Goal: Task Accomplishment & Management: Use online tool/utility

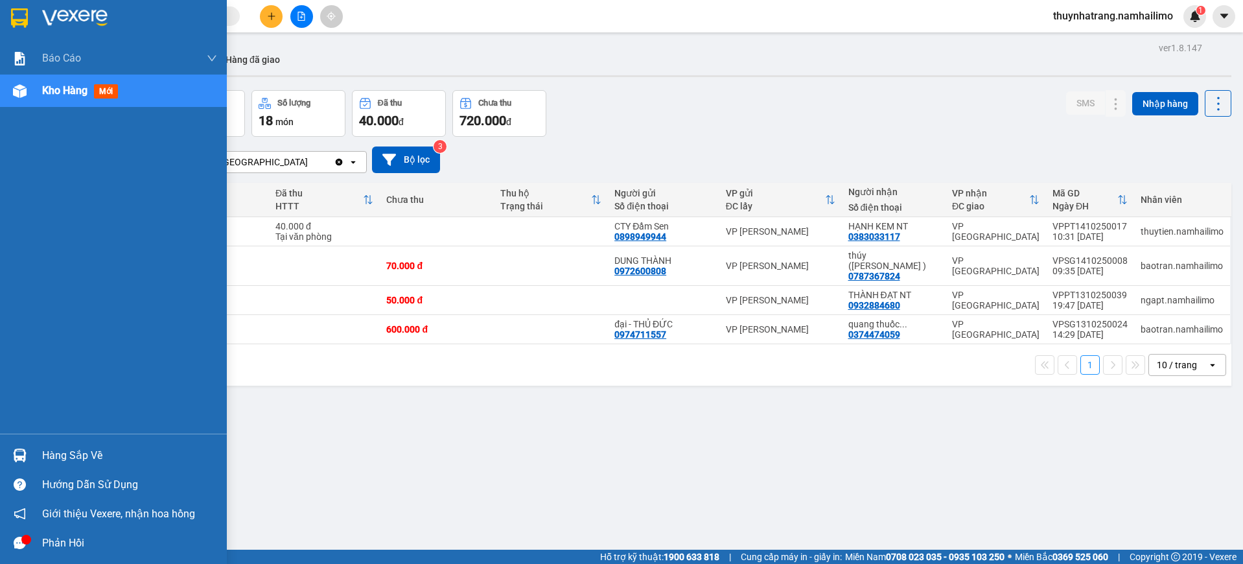
click at [36, 463] on div "Hàng sắp về" at bounding box center [113, 455] width 227 height 29
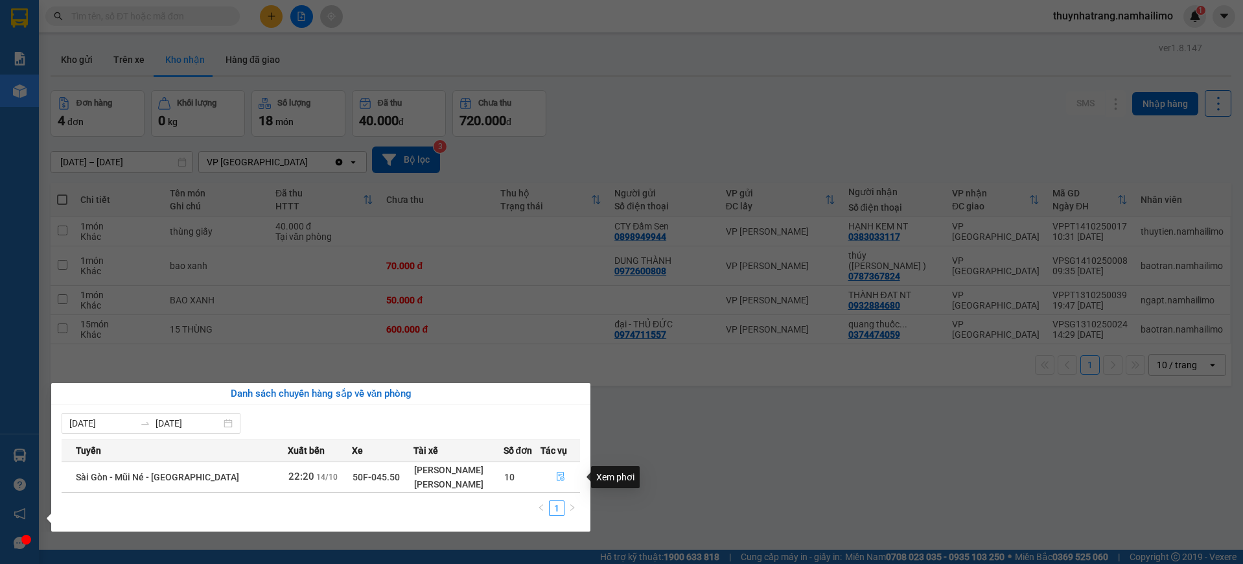
click at [561, 479] on icon "file-done" at bounding box center [560, 476] width 9 height 9
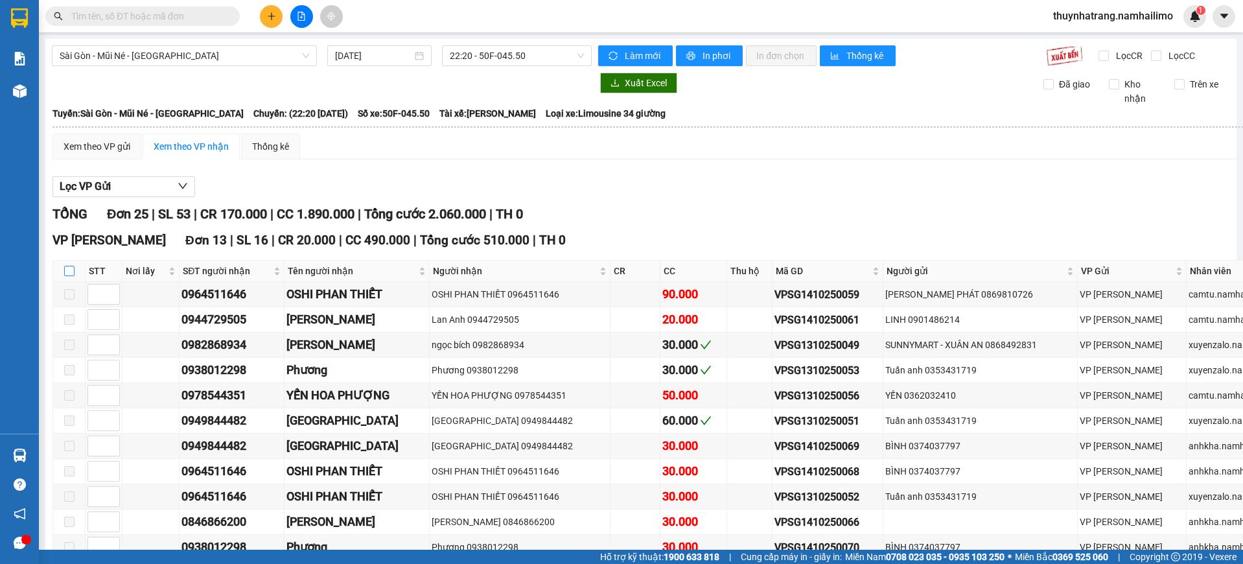
click at [72, 269] on input "checkbox" at bounding box center [69, 271] width 10 height 10
checkbox input "true"
click at [73, 268] on input "checkbox" at bounding box center [69, 271] width 10 height 10
checkbox input "false"
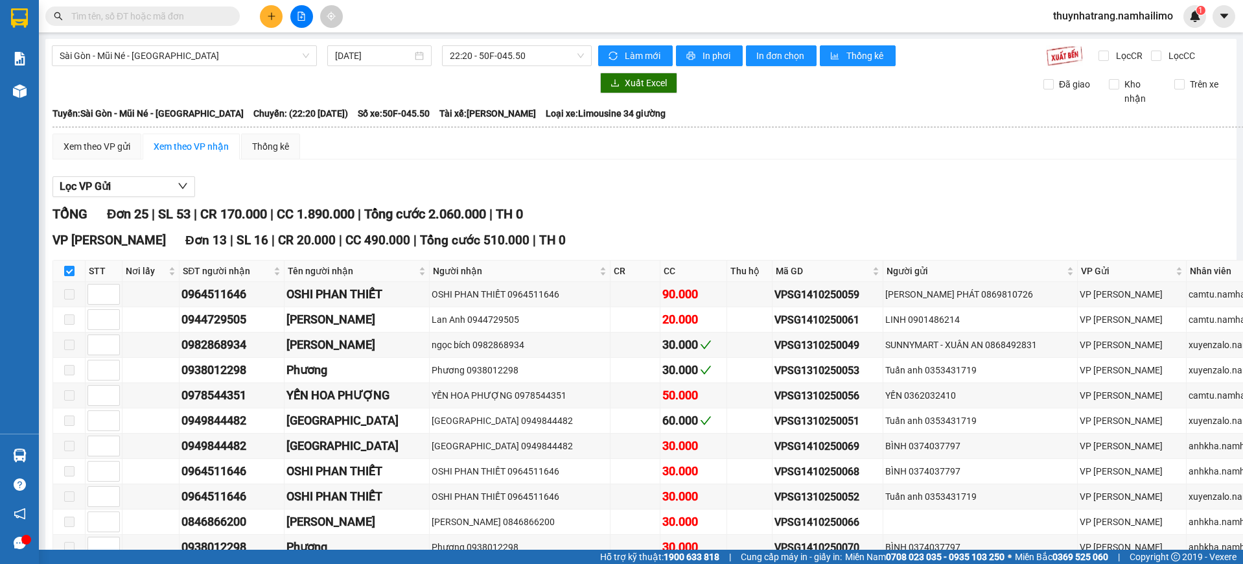
checkbox input "false"
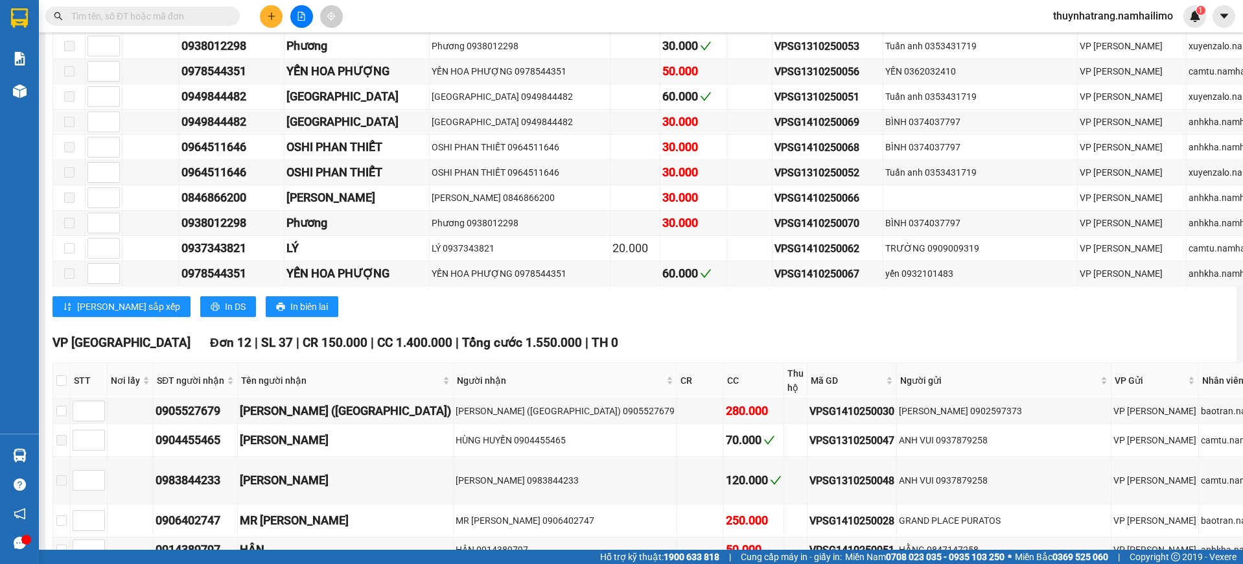
scroll to position [486, 0]
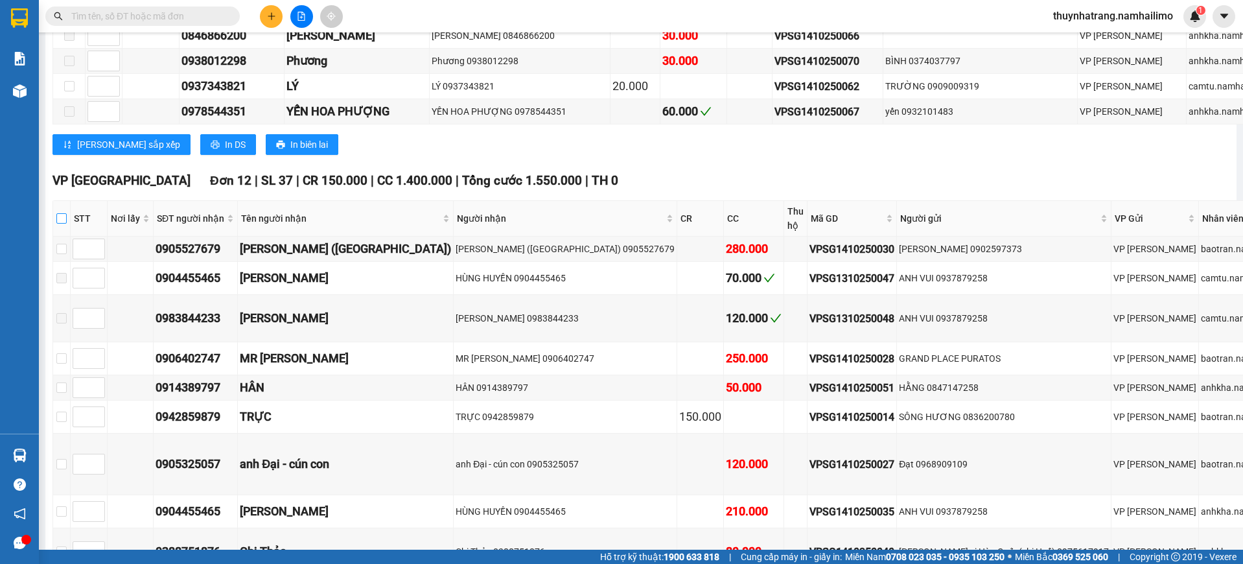
click at [57, 216] on input "checkbox" at bounding box center [61, 218] width 10 height 10
checkbox input "true"
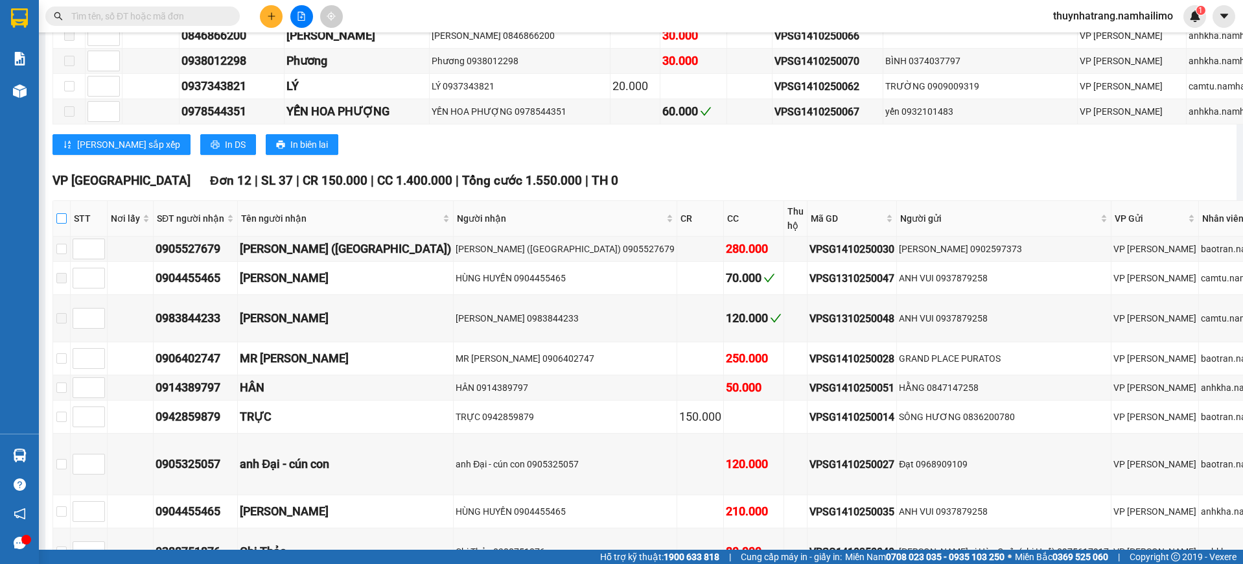
checkbox input "true"
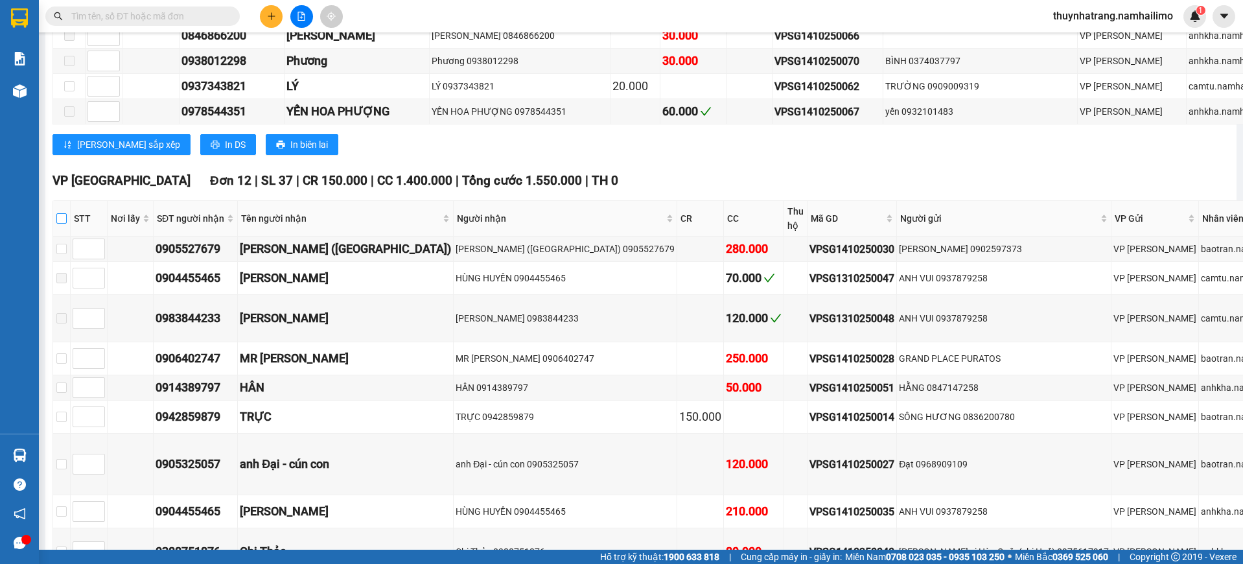
checkbox input "true"
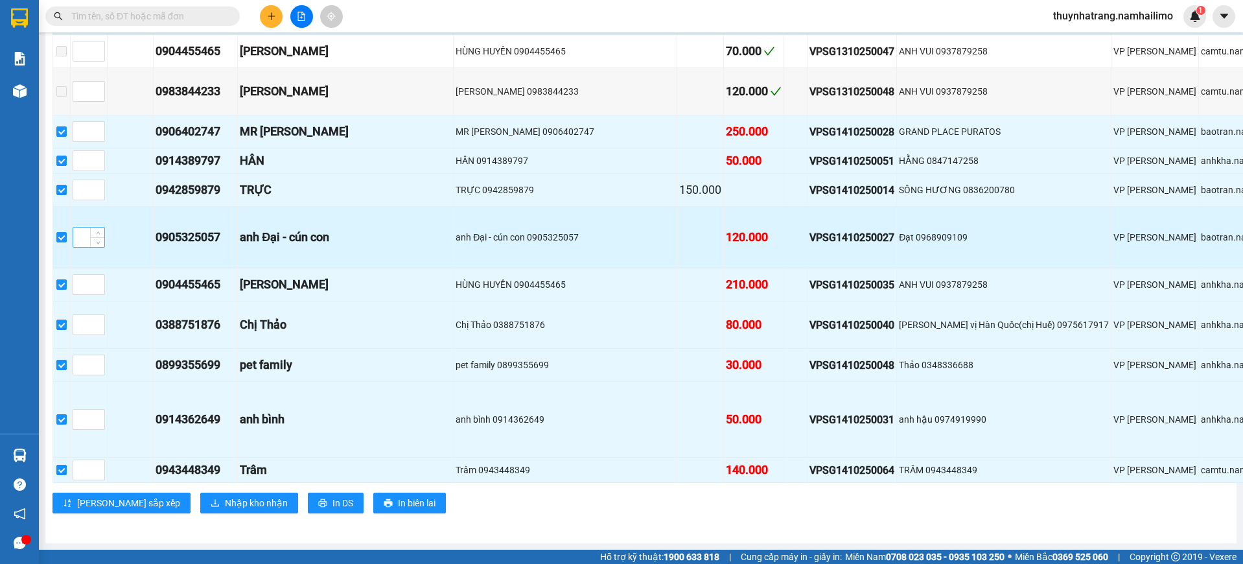
scroll to position [904, 0]
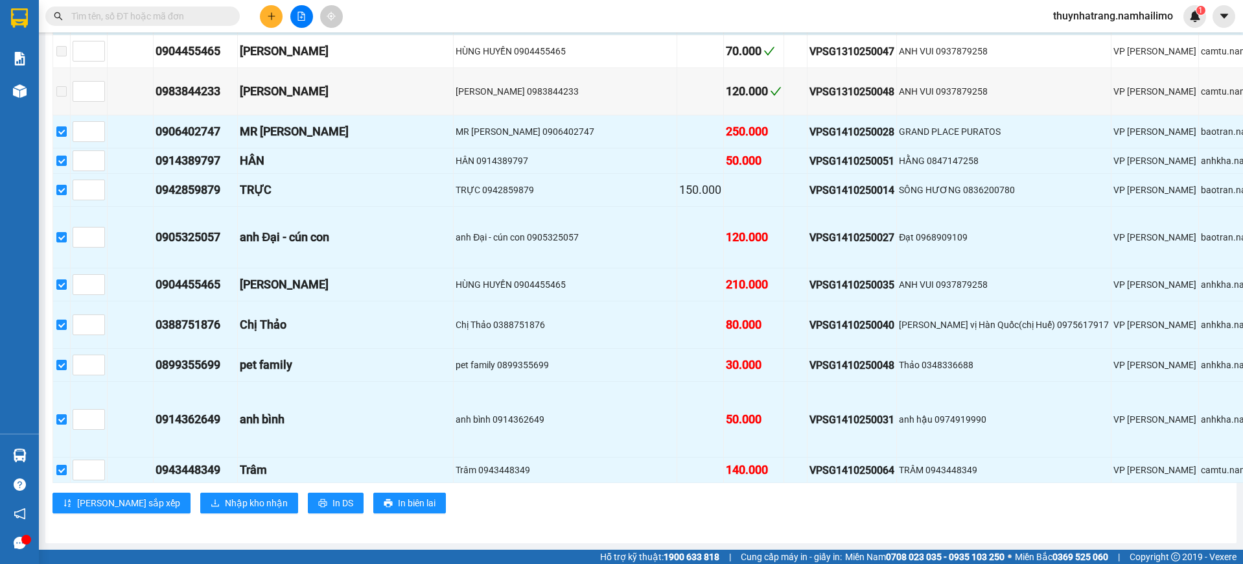
click at [216, 502] on div "VP [GEOGRAPHIC_DATA] 12 | SL 37 | CR 150.000 | CC 1.400.000 | Tổng cước 1.550.0…" at bounding box center [788, 233] width 1470 height 579
click at [225, 496] on span "Nhập kho nhận" at bounding box center [256, 503] width 63 height 14
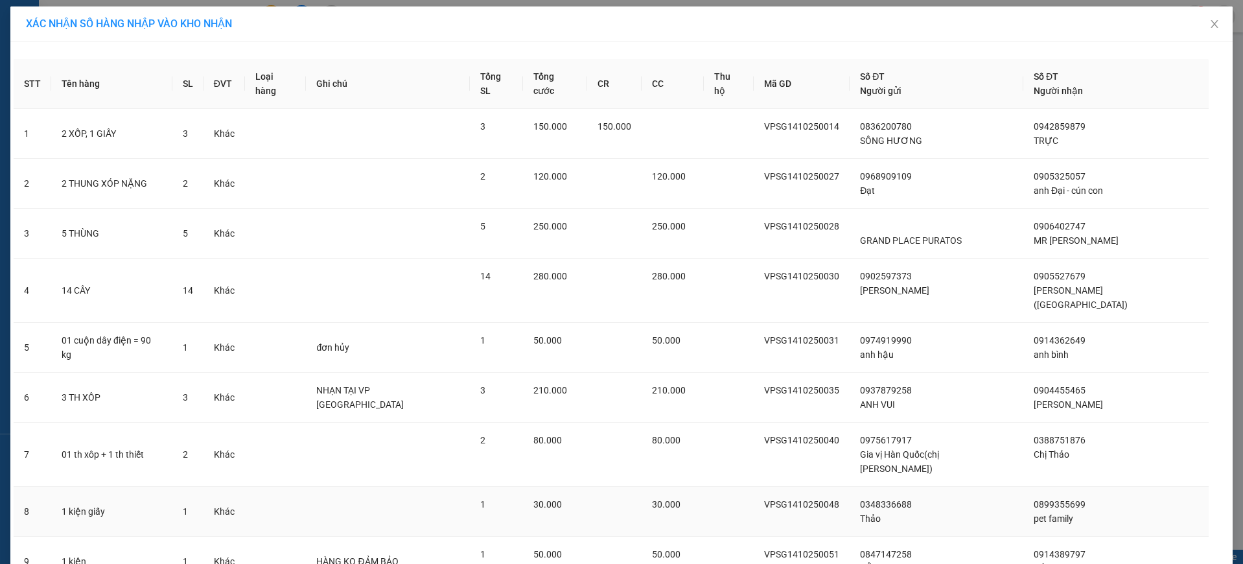
scroll to position [139, 0]
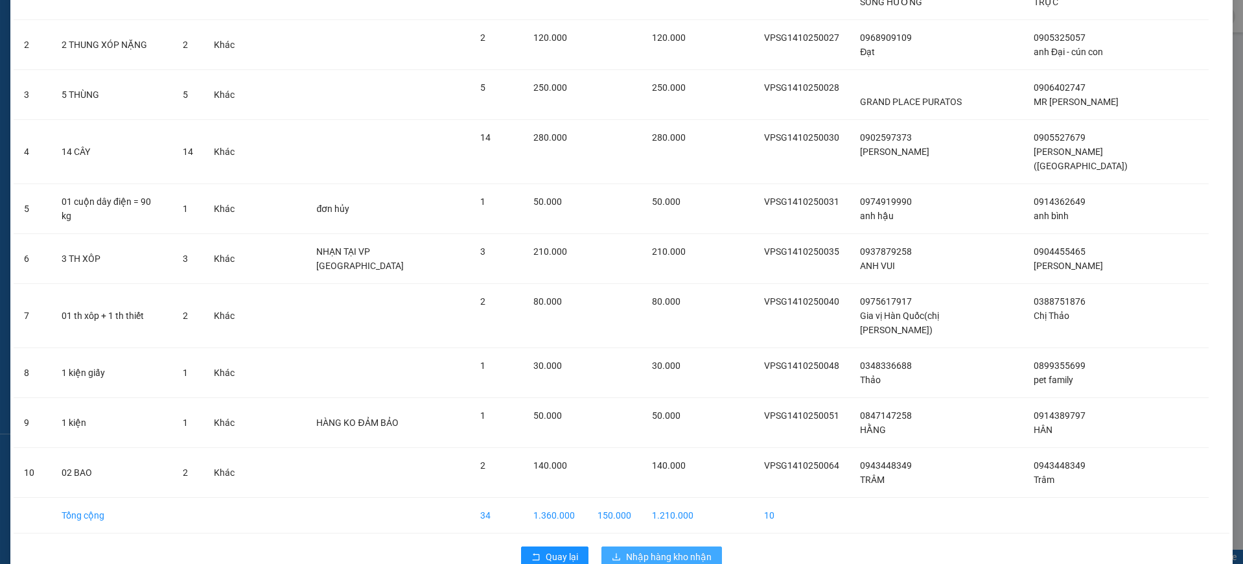
click at [674, 550] on span "Nhập hàng kho nhận" at bounding box center [669, 557] width 86 height 14
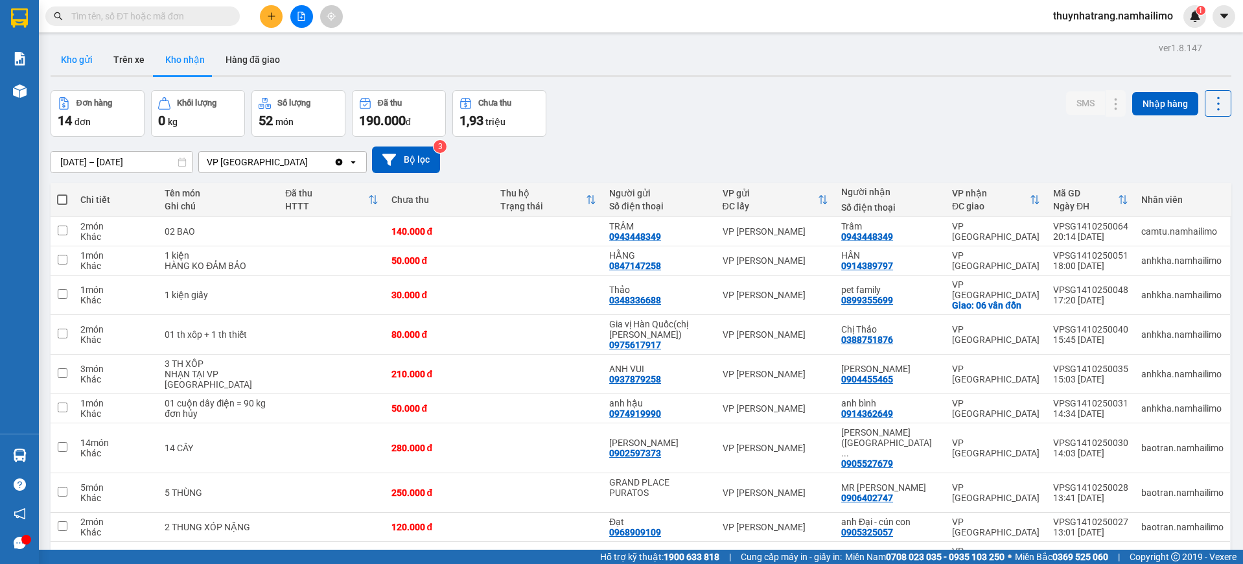
click at [88, 58] on button "Kho gửi" at bounding box center [77, 59] width 53 height 31
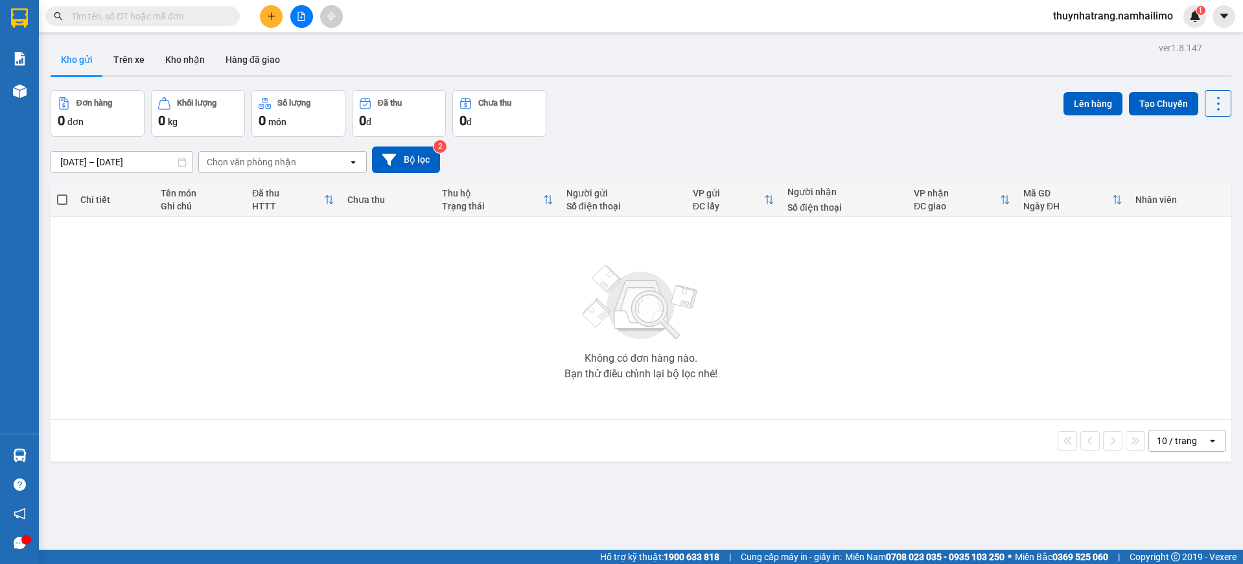
click at [51, 44] on button "Kho gửi" at bounding box center [77, 59] width 53 height 31
